Goal: Navigation & Orientation: Find specific page/section

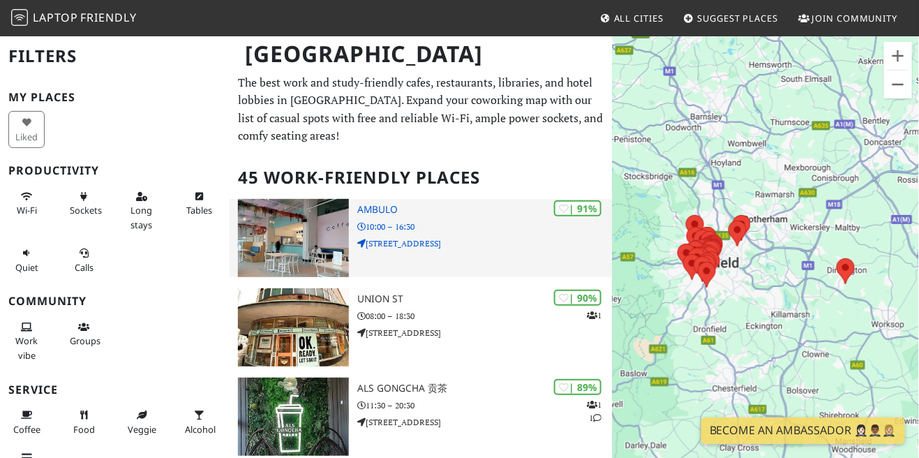
click at [286, 246] on img at bounding box center [293, 238] width 111 height 78
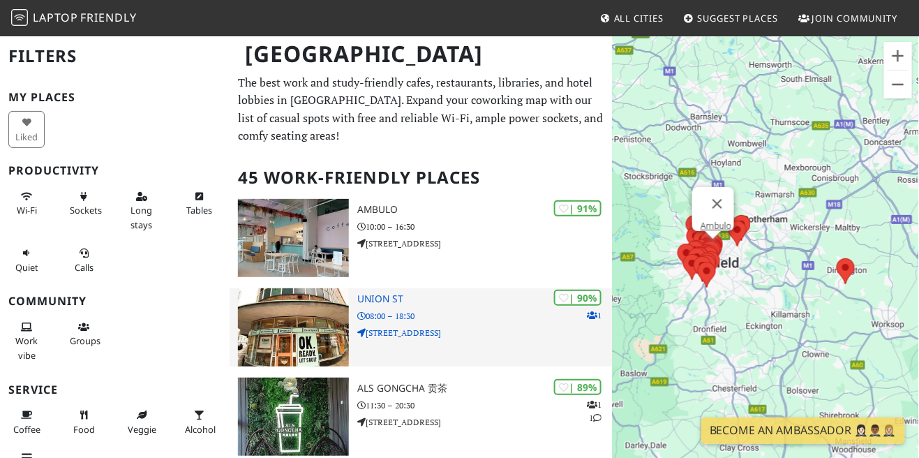
click at [385, 314] on p "08:00 – 18:30" at bounding box center [484, 315] width 255 height 13
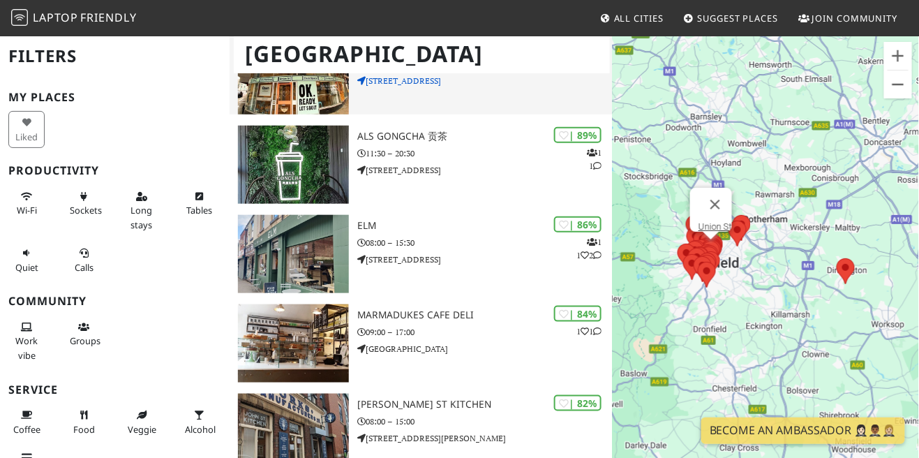
scroll to position [262, 0]
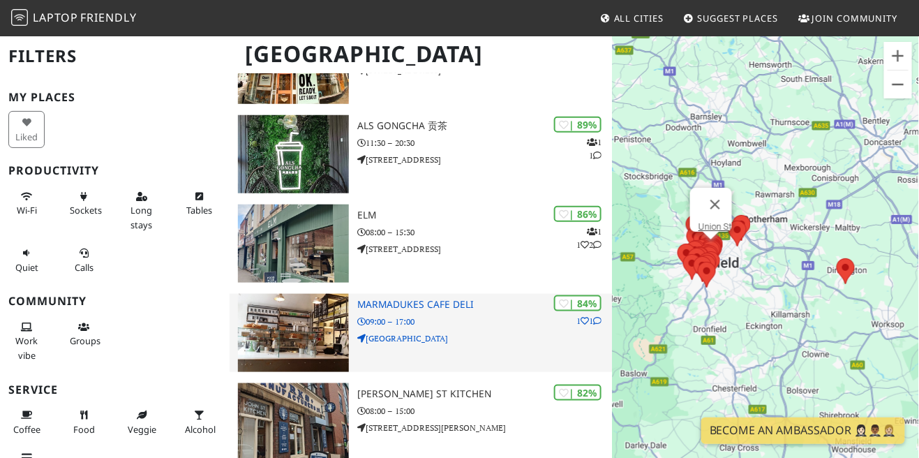
click at [412, 308] on h3 "Marmadukes Cafe Deli" at bounding box center [484, 305] width 255 height 12
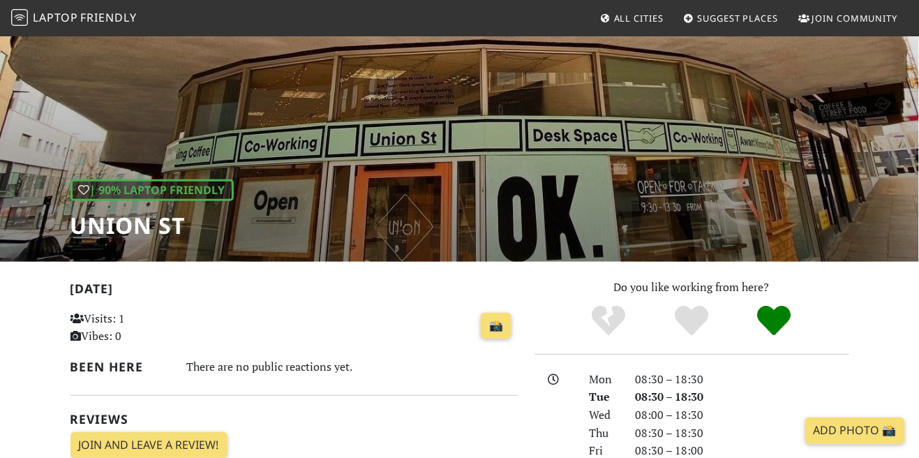
scroll to position [66, 0]
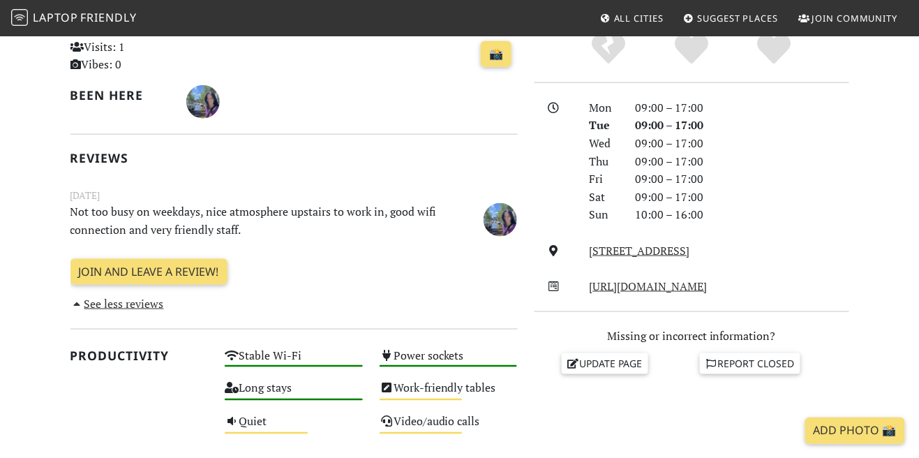
scroll to position [336, 0]
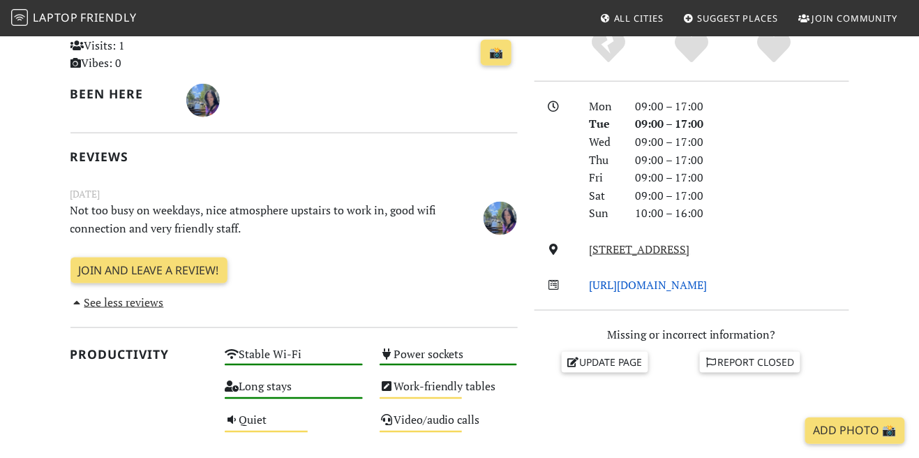
click at [691, 285] on link "http://www.marmadukes.co/" at bounding box center [649, 284] width 118 height 15
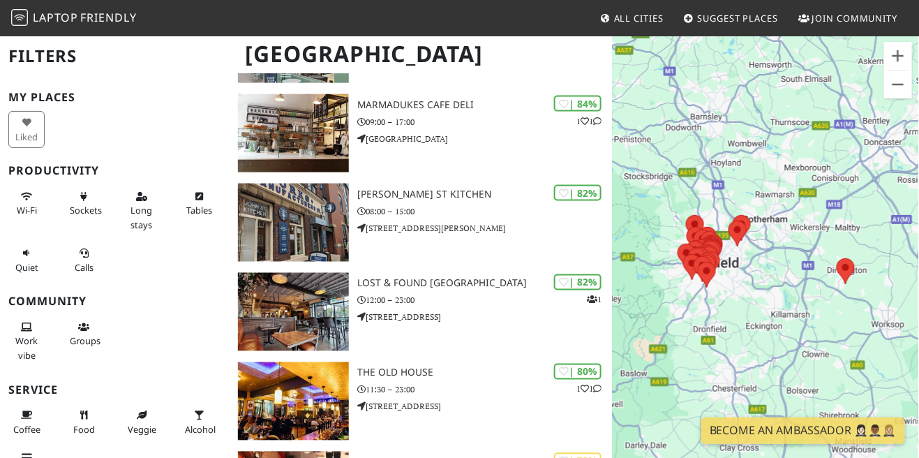
scroll to position [468, 0]
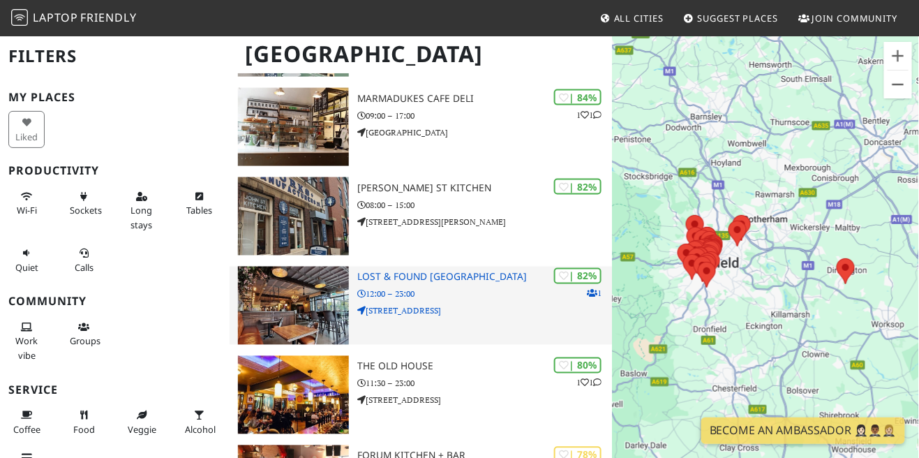
click at [442, 278] on h3 "Lost & Found Sheffield" at bounding box center [484, 277] width 255 height 12
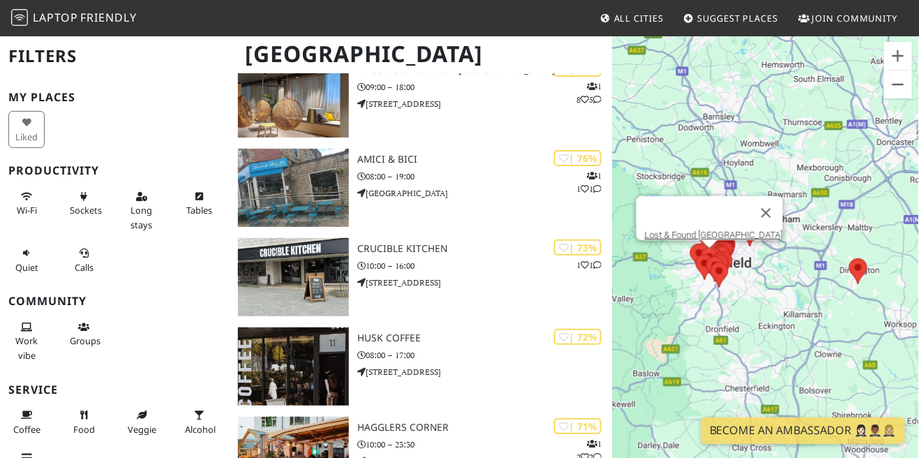
scroll to position [1393, 0]
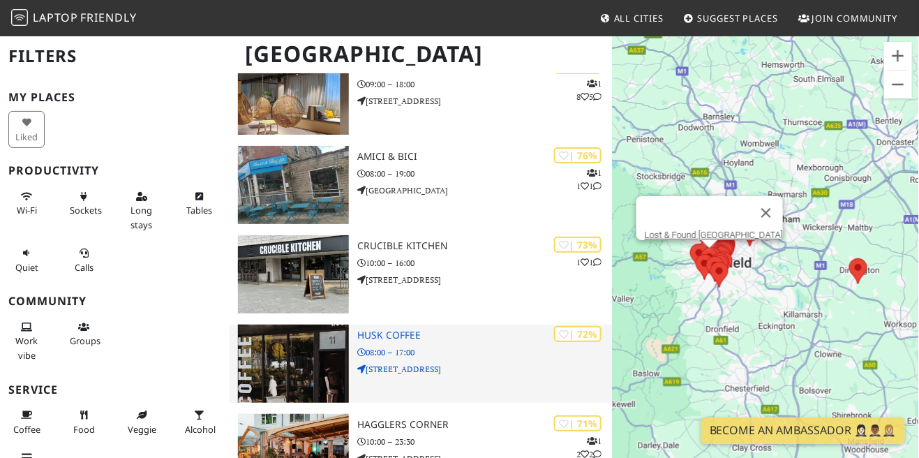
click at [302, 372] on img at bounding box center [293, 363] width 111 height 78
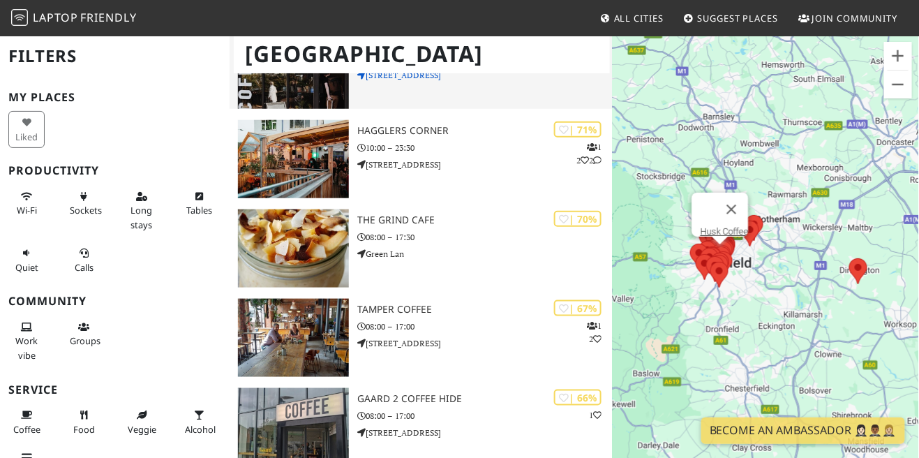
scroll to position [1702, 0]
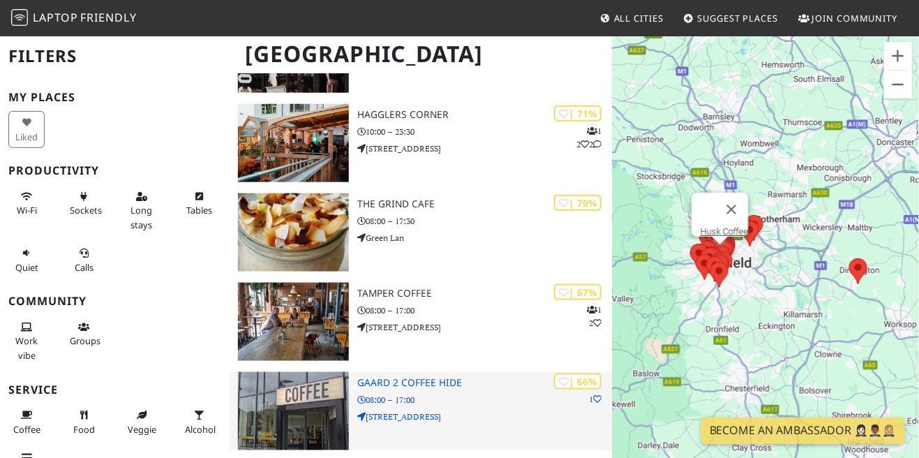
click at [297, 404] on img at bounding box center [293, 411] width 111 height 78
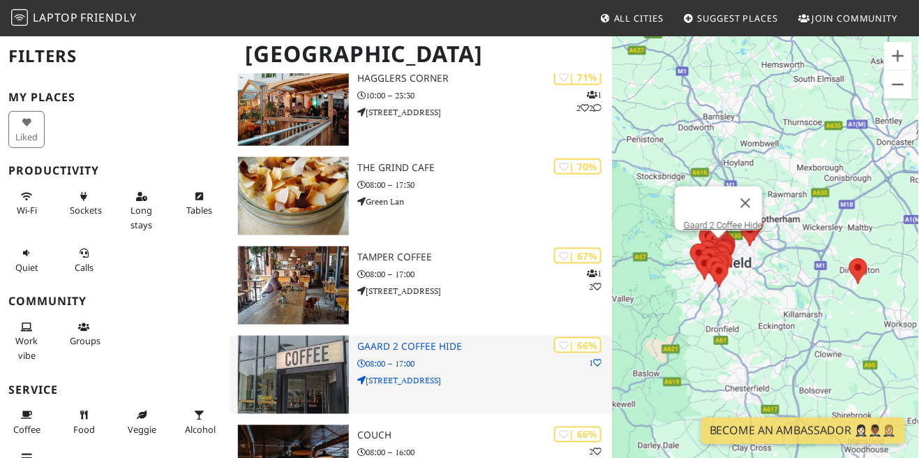
scroll to position [1769, 0]
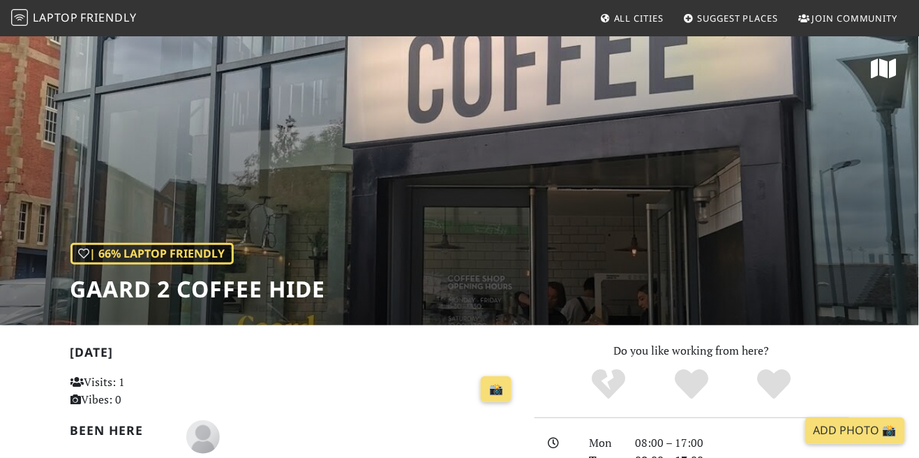
click at [807, 239] on div "| 66% Laptop Friendly Gaard 2 Coffee Hide" at bounding box center [459, 180] width 919 height 290
